Goal: Task Accomplishment & Management: Manage account settings

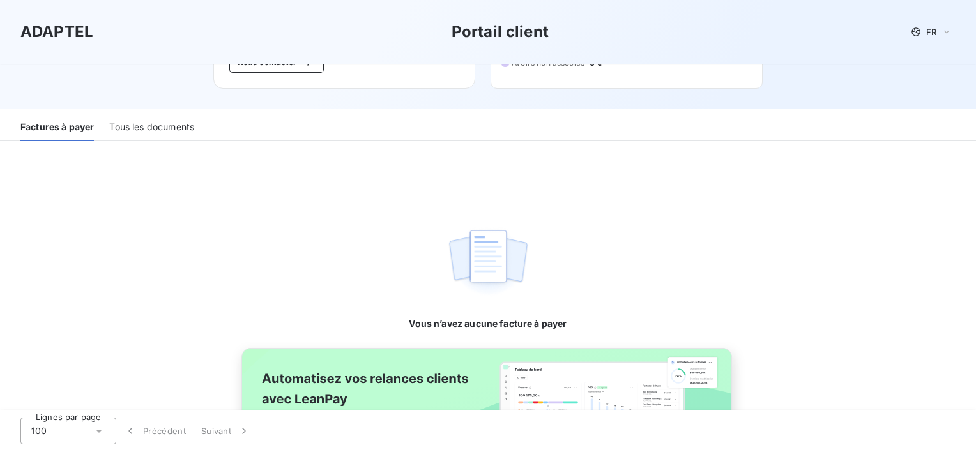
scroll to position [215, 0]
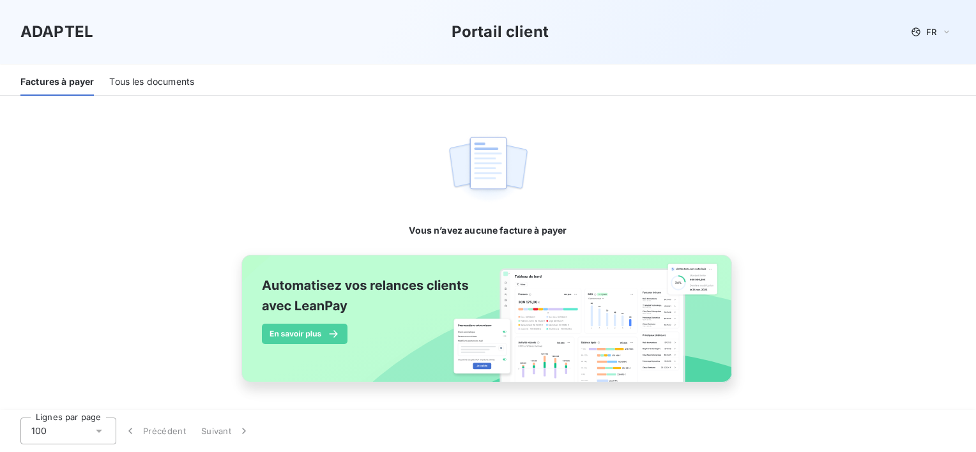
click at [163, 87] on div "Tous les documents" at bounding box center [151, 82] width 85 height 27
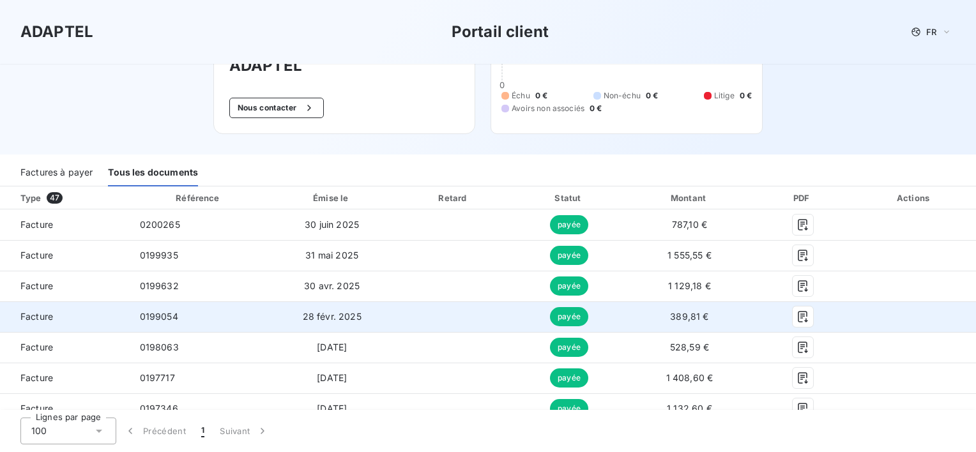
scroll to position [0, 0]
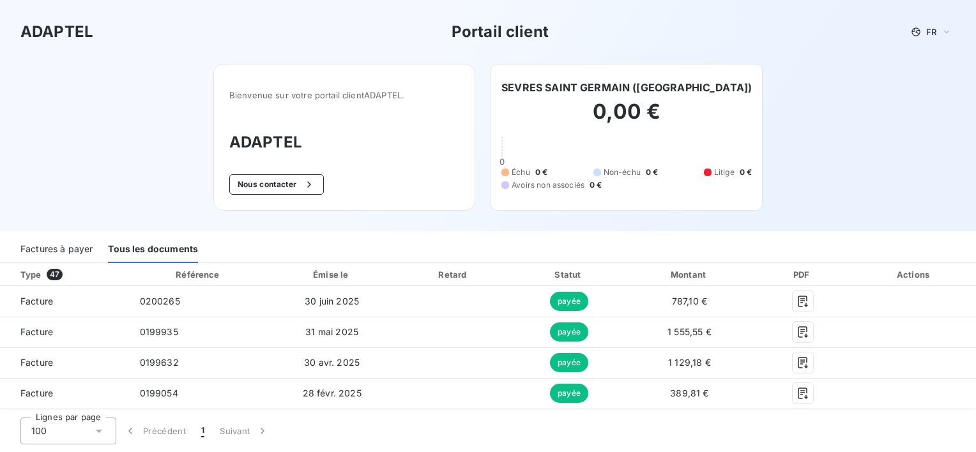
click at [82, 248] on div "Factures à payer" at bounding box center [56, 249] width 72 height 27
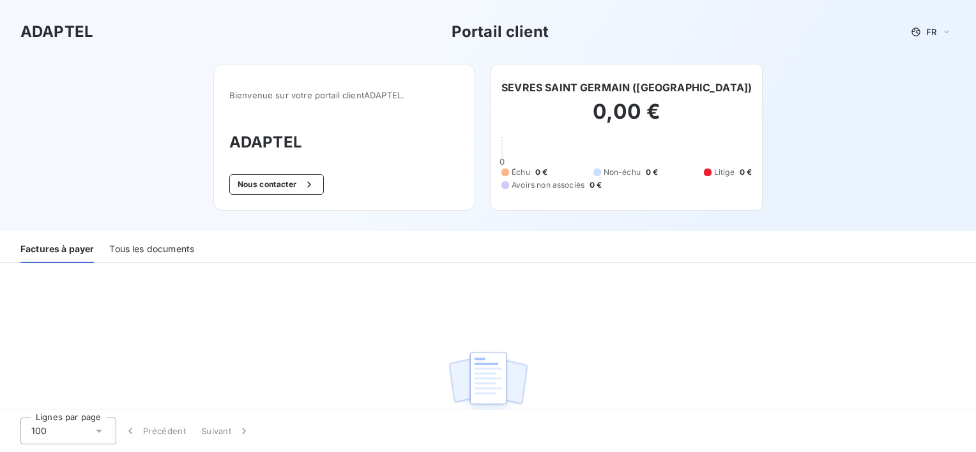
click at [140, 248] on div "Tous les documents" at bounding box center [151, 249] width 85 height 27
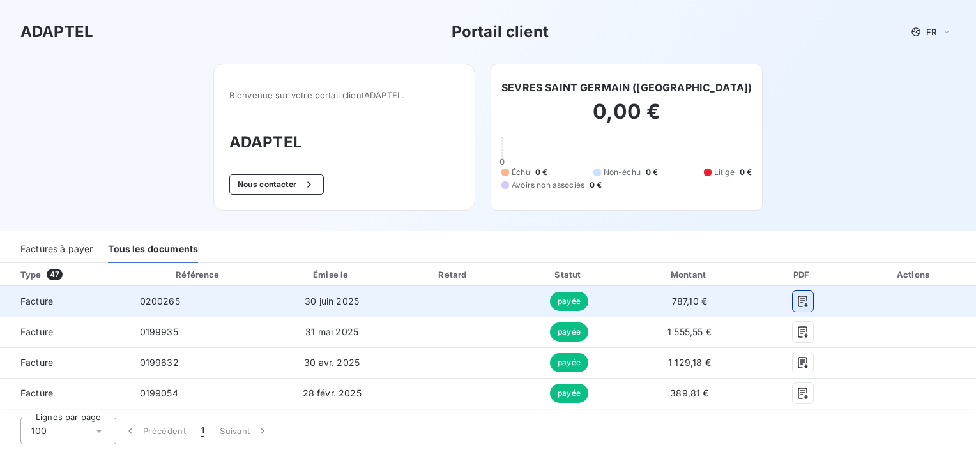
click at [798, 300] on icon "button" at bounding box center [803, 301] width 10 height 11
